Goal: Task Accomplishment & Management: Use online tool/utility

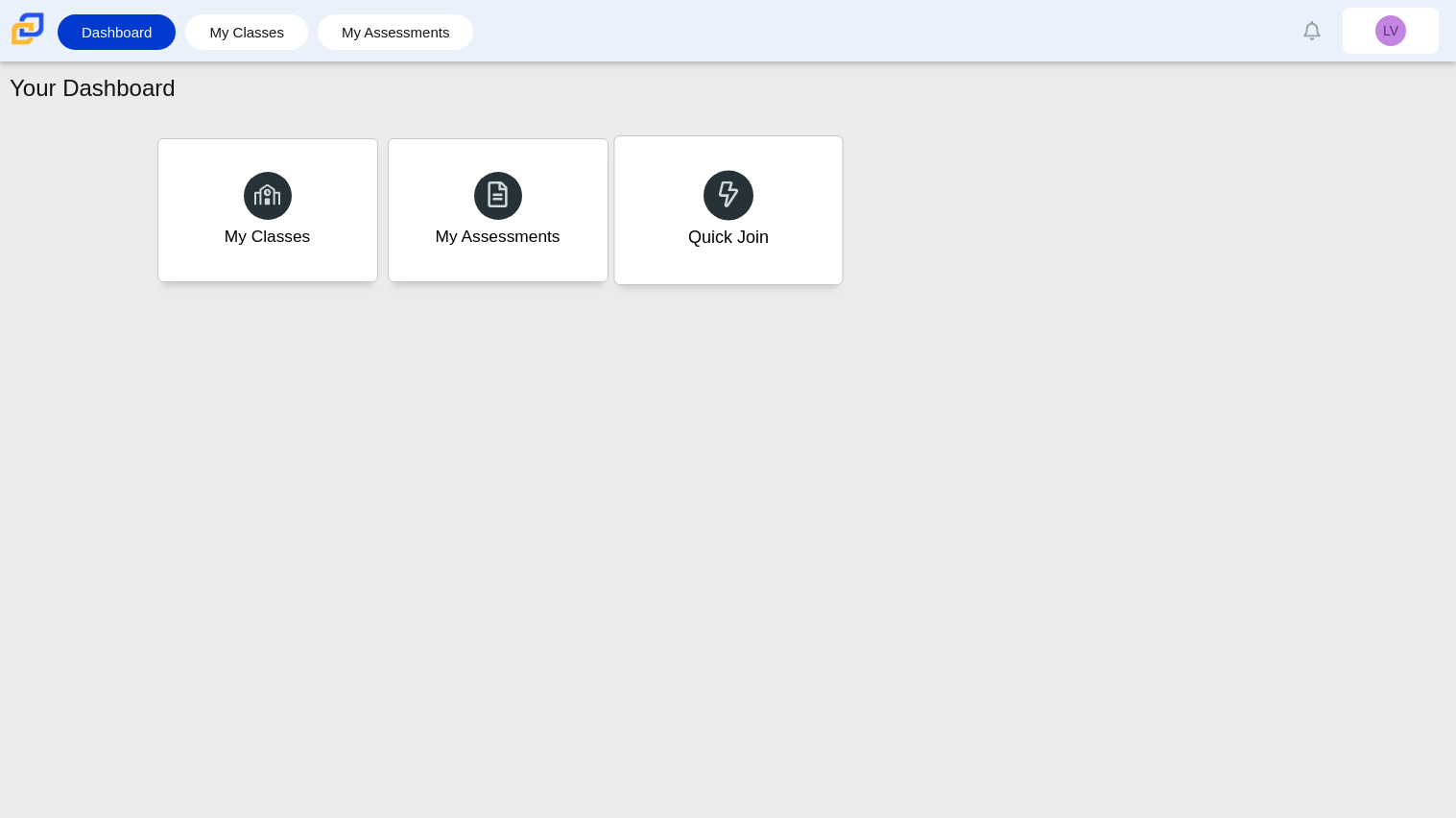
click at [712, 183] on div at bounding box center [728, 195] width 50 height 50
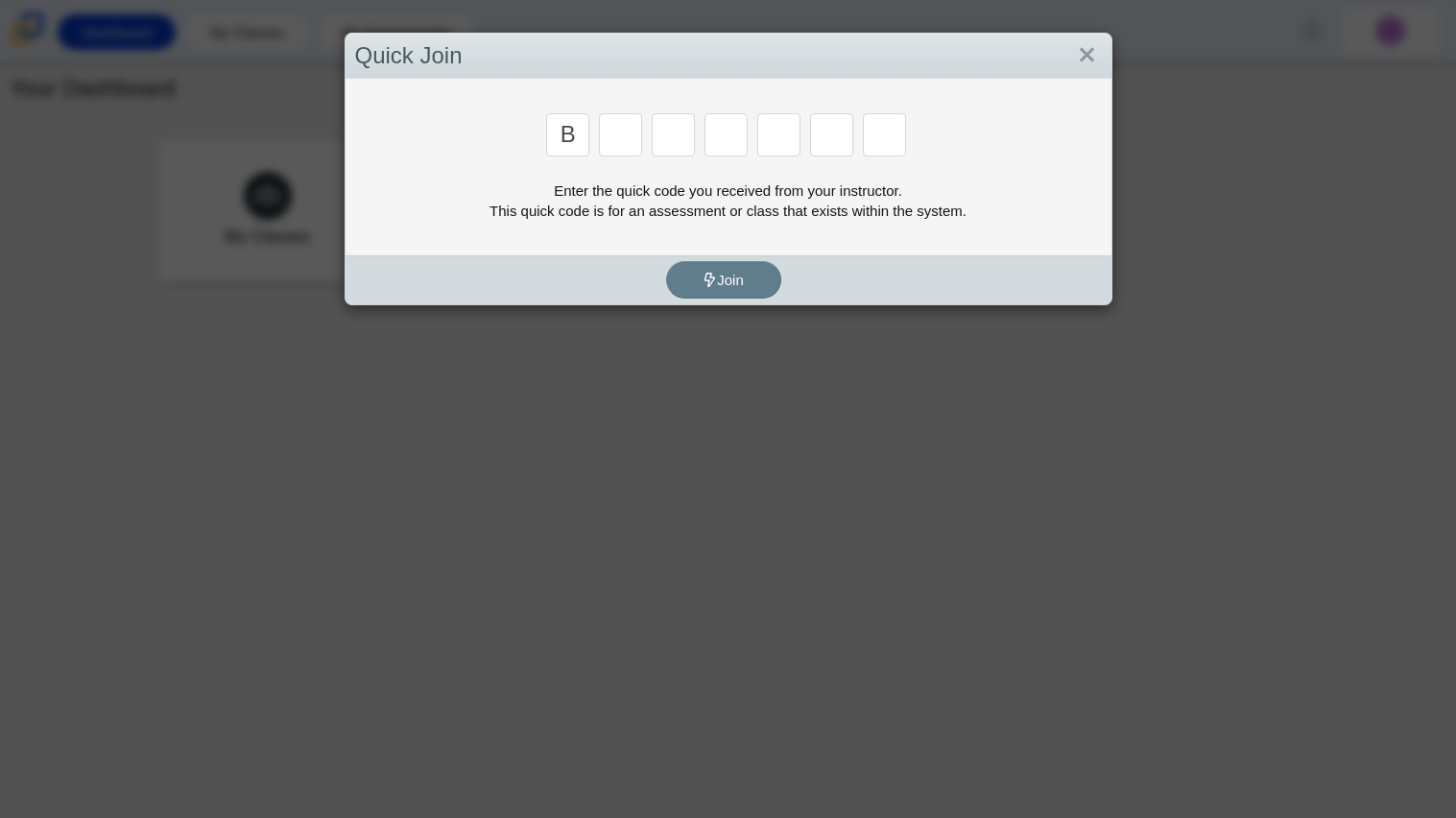
type input "b"
type input "m"
type input "3"
type input "5"
type input "3"
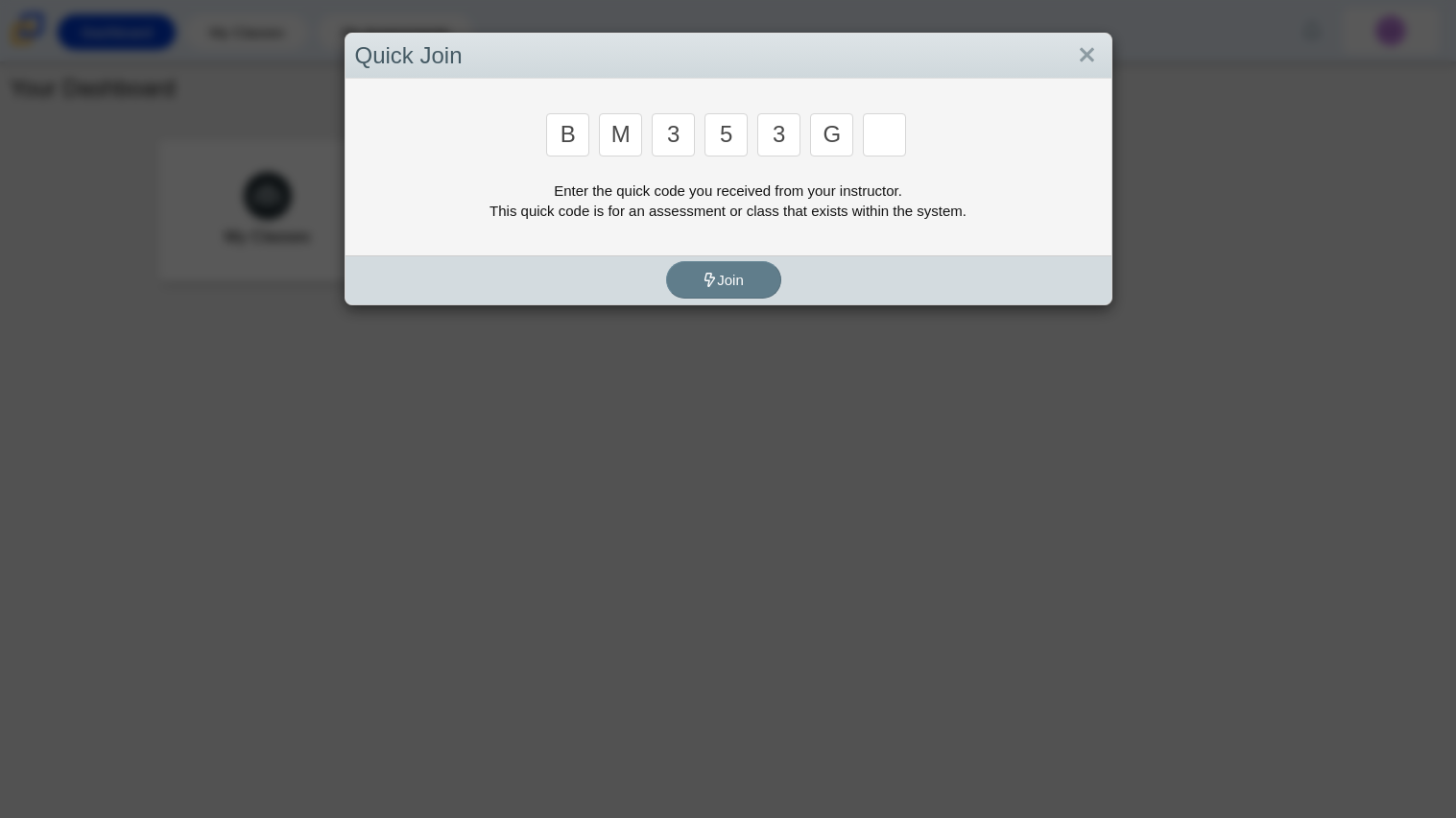
type input "g"
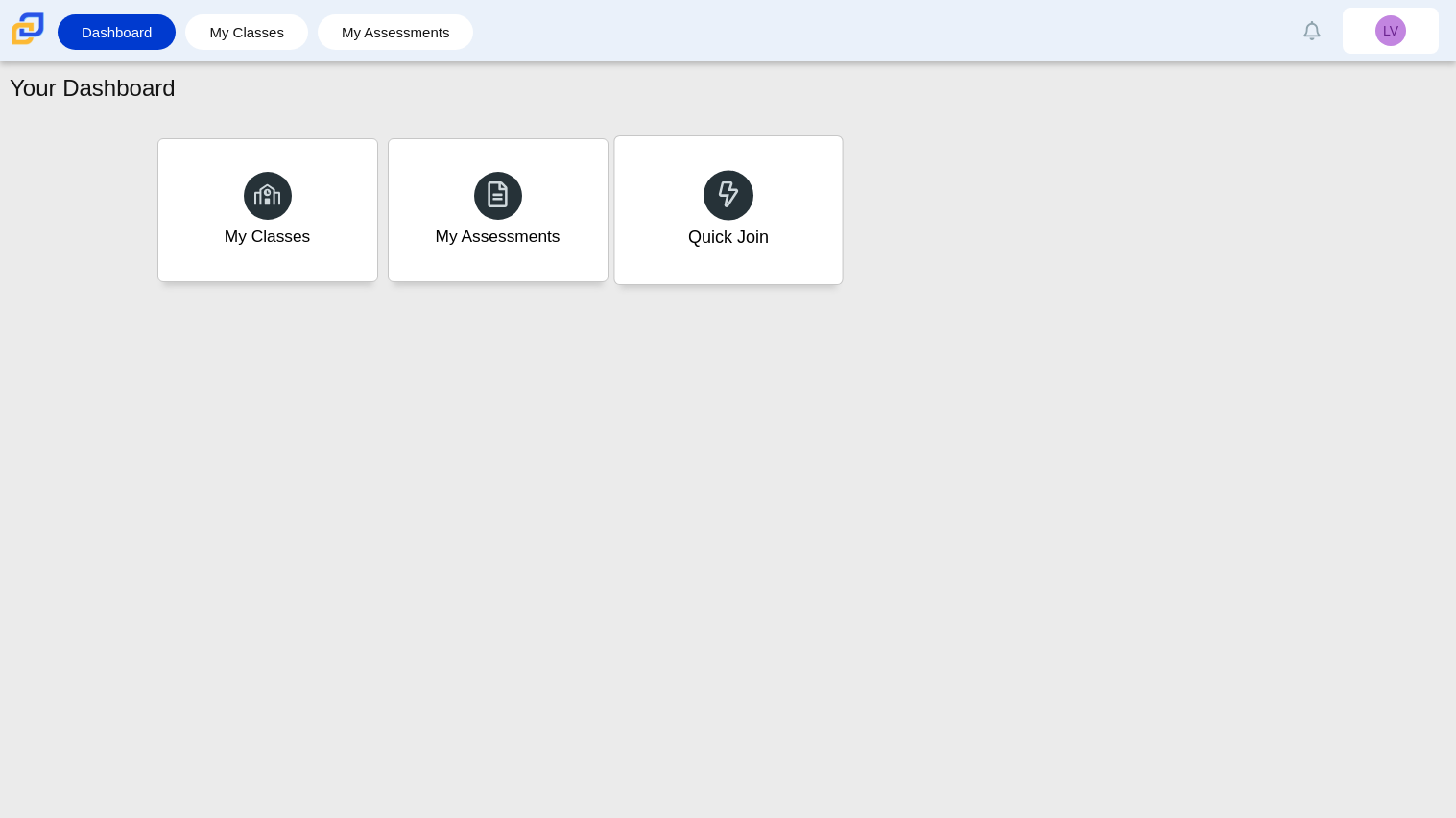
type input "b"
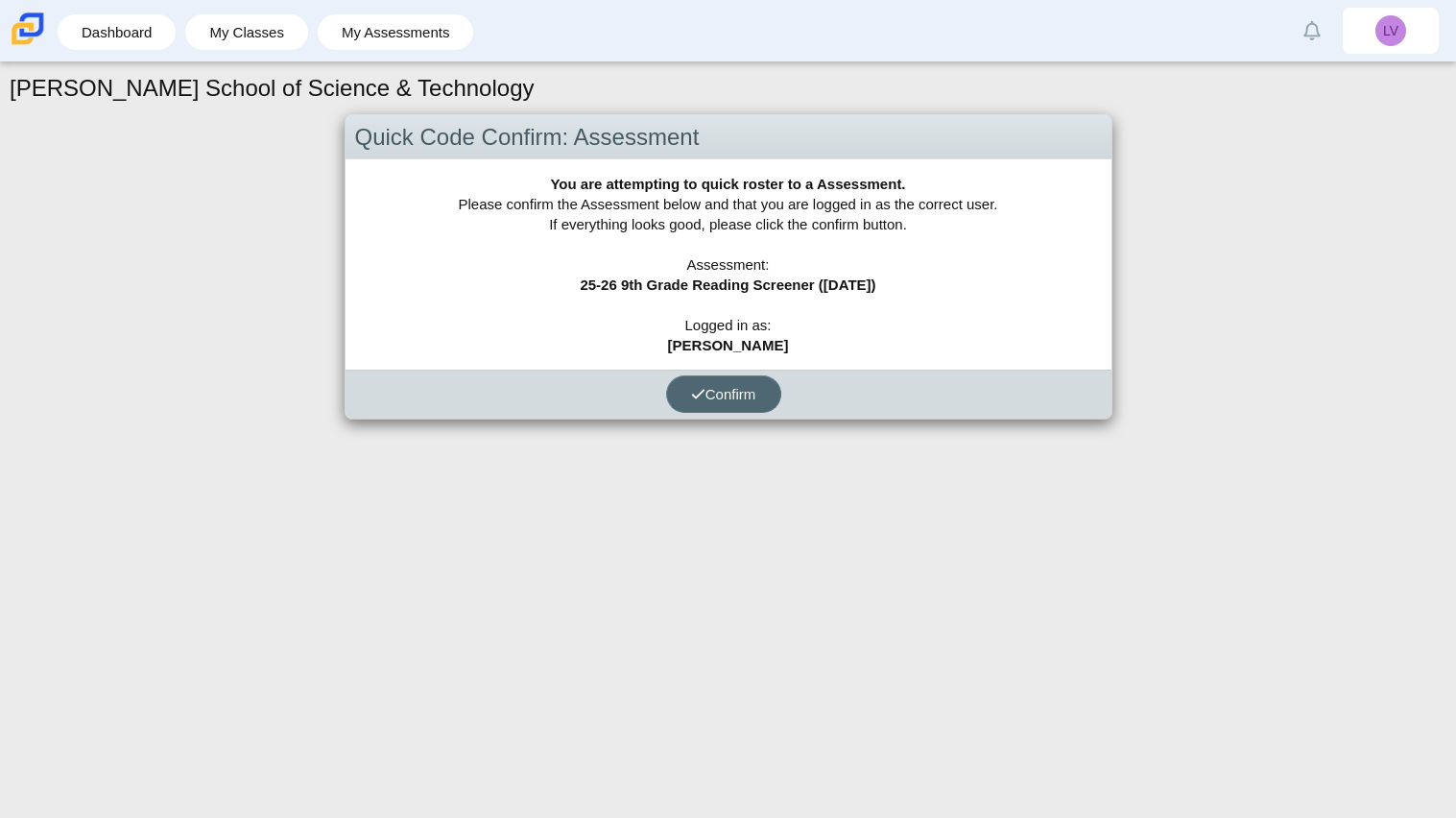
click at [707, 392] on span "Confirm" at bounding box center [723, 393] width 65 height 16
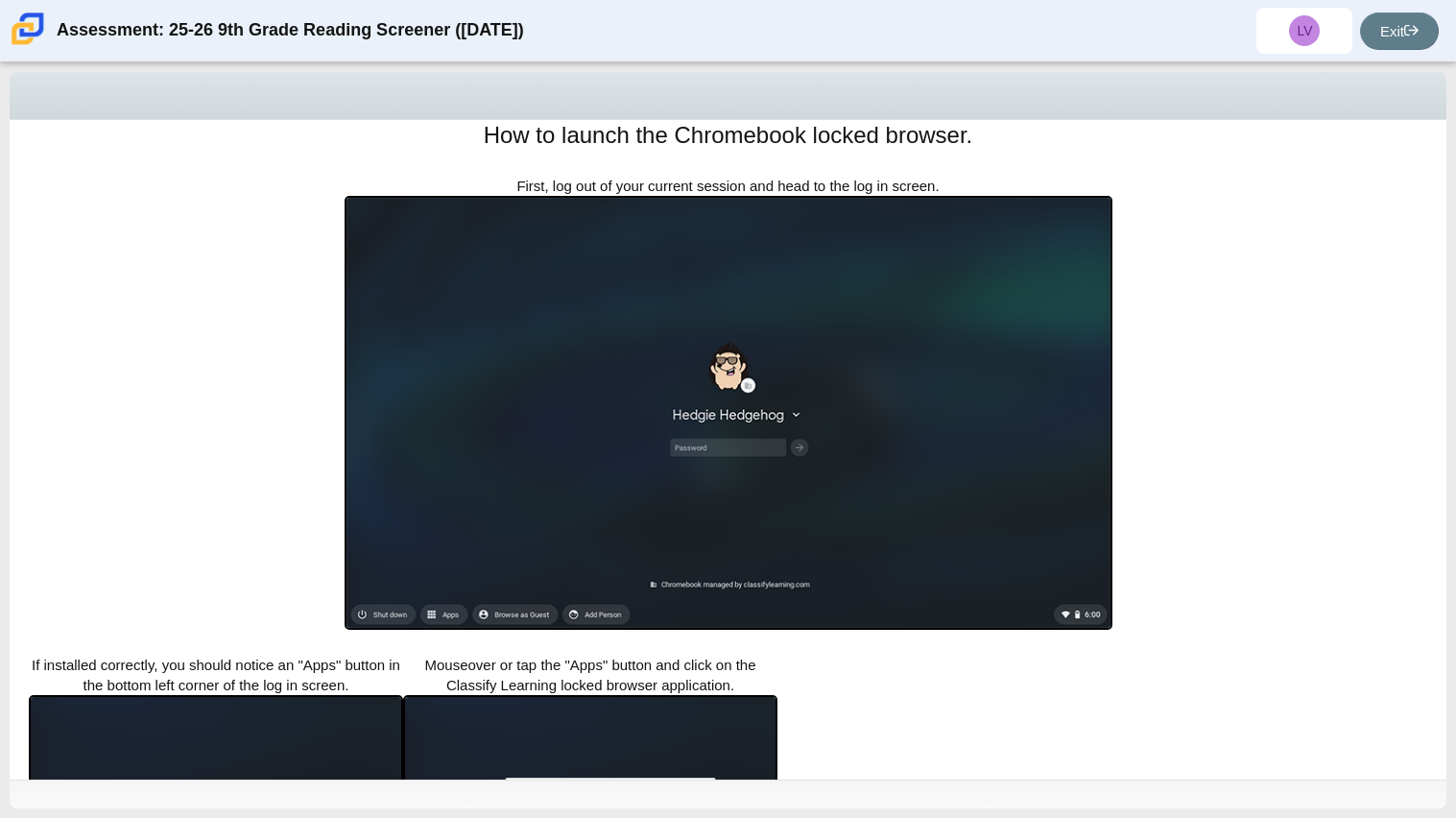
scroll to position [243, 0]
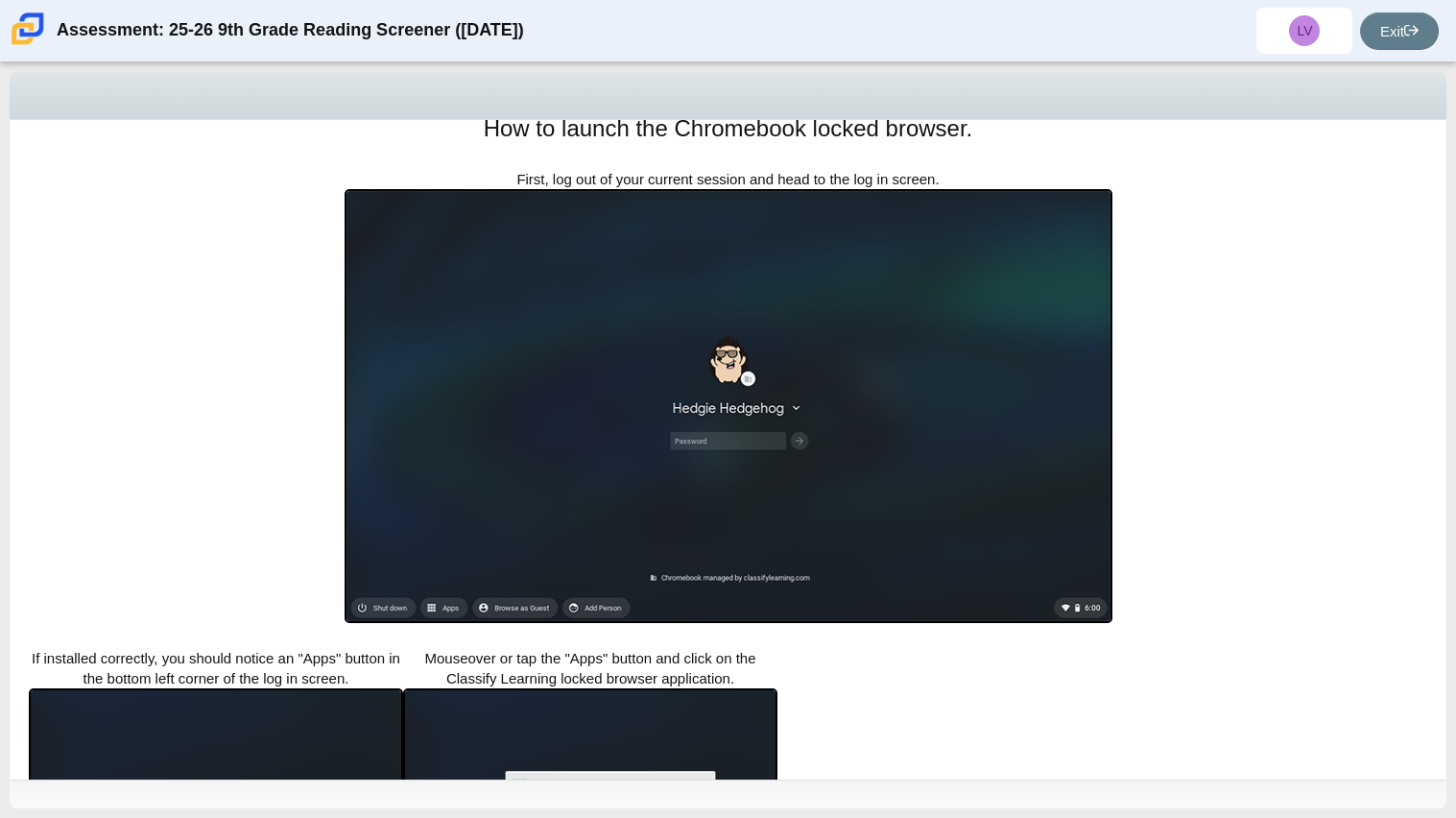
click at [741, 440] on img at bounding box center [728, 406] width 768 height 434
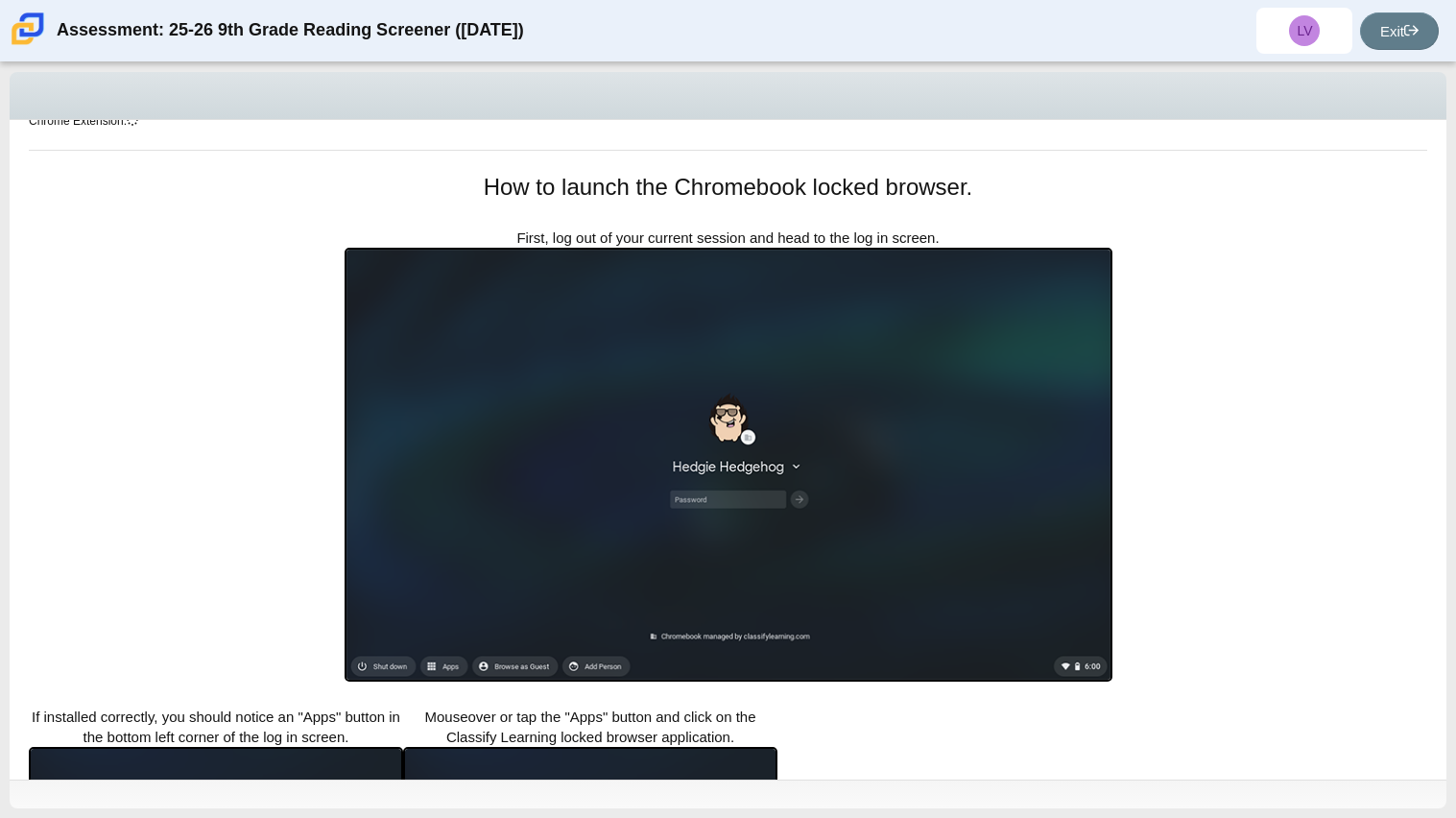
scroll to position [0, 0]
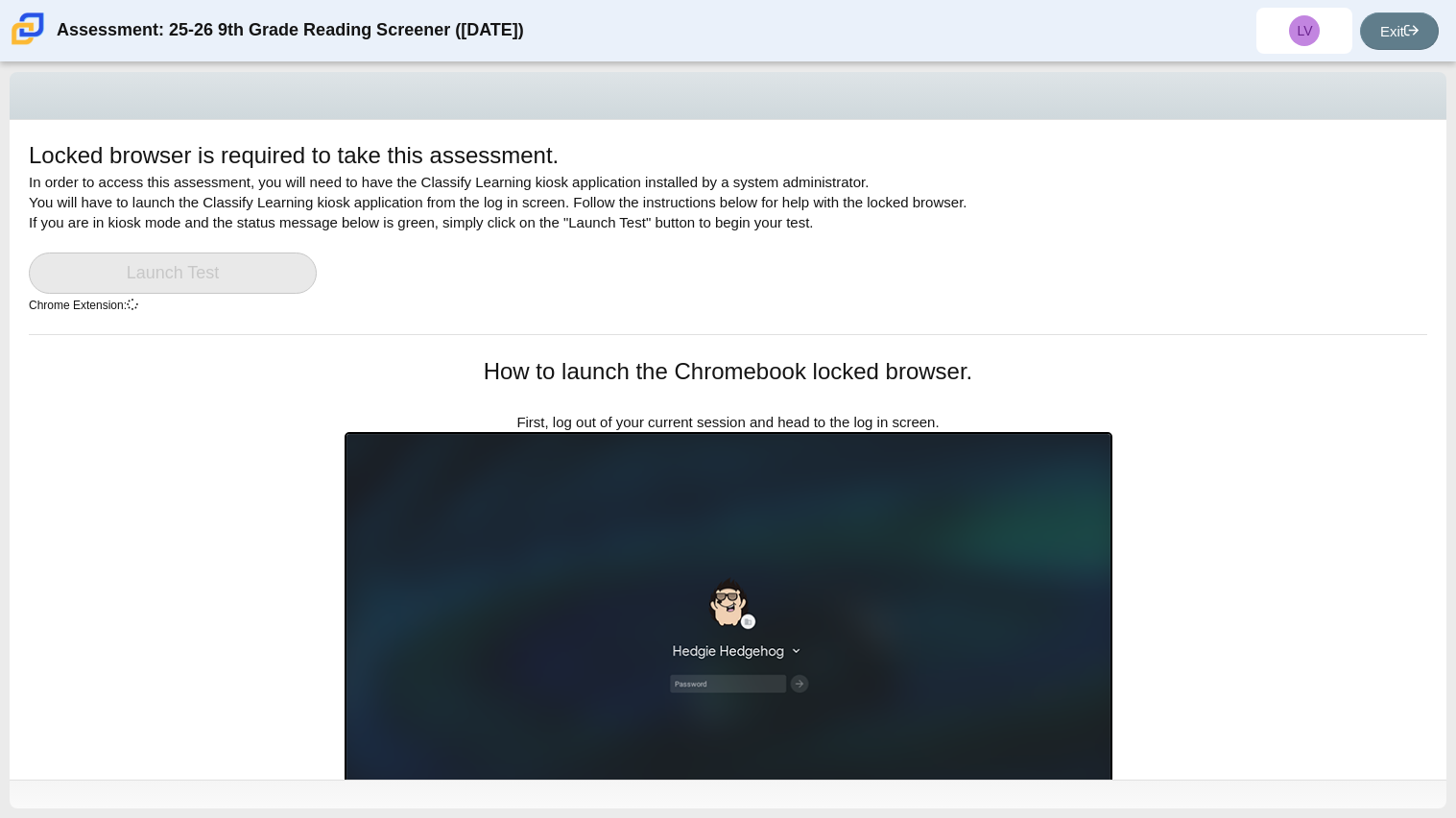
click at [187, 260] on link "Launch Test" at bounding box center [172, 273] width 288 height 42
click at [111, 249] on div "Locked browser is required to take this assessment. In order to access this ass…" at bounding box center [728, 236] width 1398 height 195
click at [107, 267] on link "Launch Test" at bounding box center [172, 273] width 288 height 42
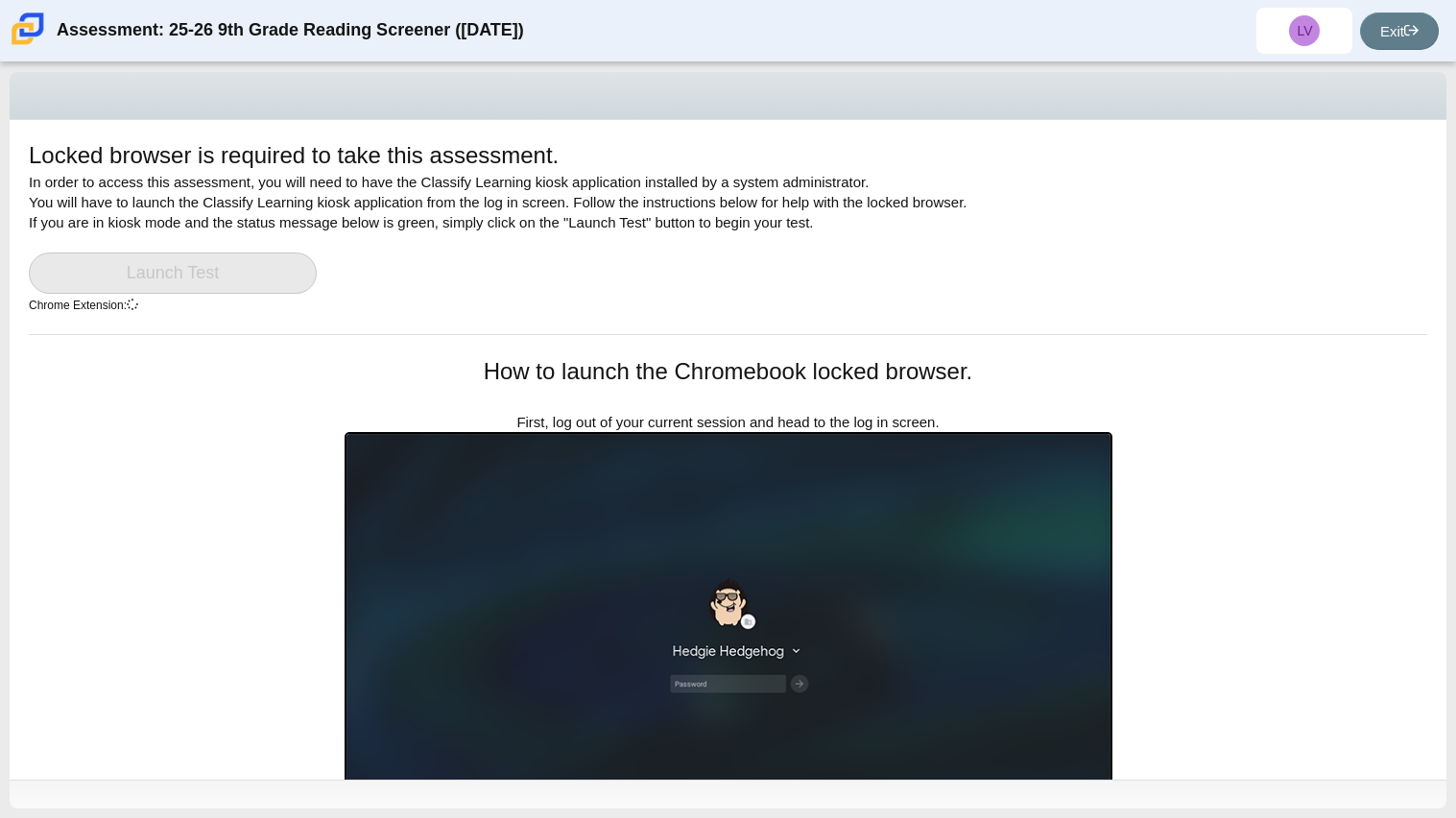
click at [107, 267] on link "Launch Test" at bounding box center [172, 273] width 288 height 42
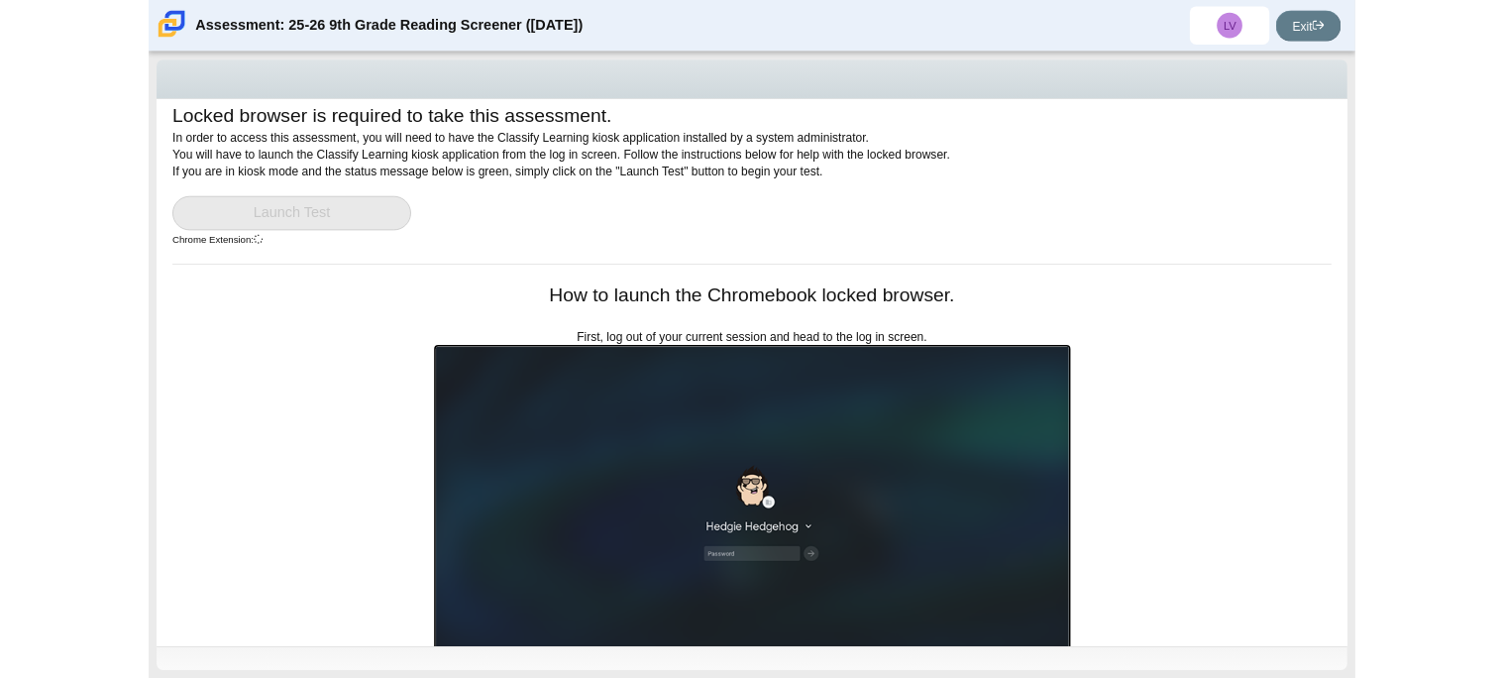
scroll to position [26, 0]
